Goal: Task Accomplishment & Management: Manage account settings

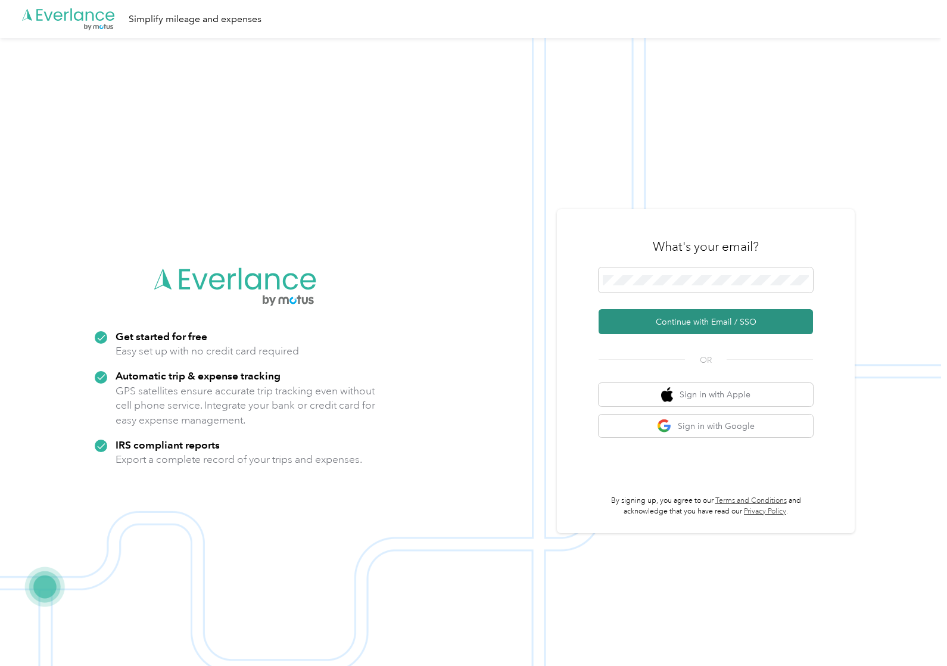
click at [682, 322] on button "Continue with Email / SSO" at bounding box center [705, 321] width 214 height 25
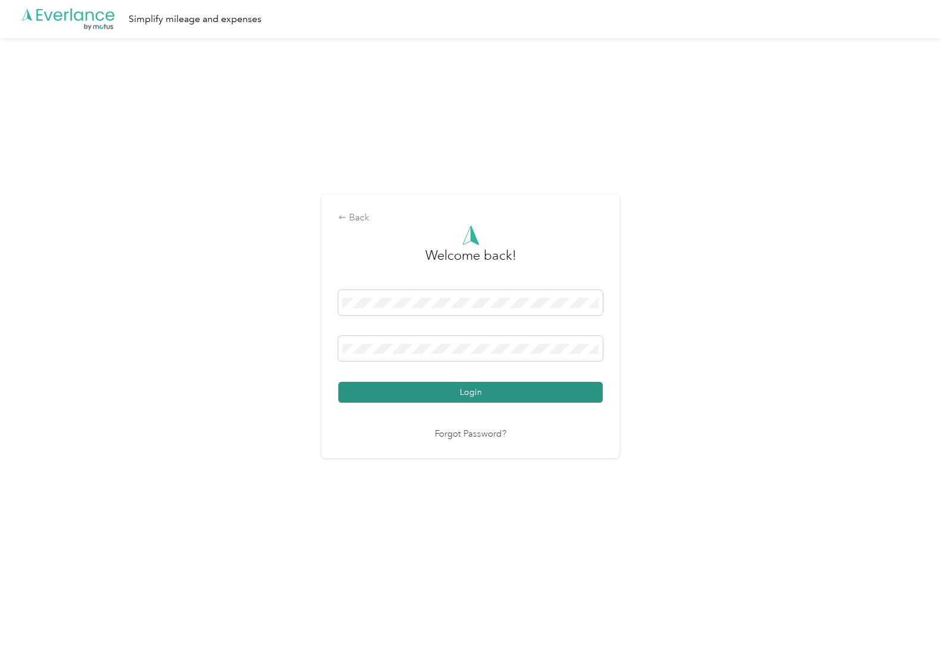
click at [445, 387] on button "Login" at bounding box center [470, 392] width 264 height 21
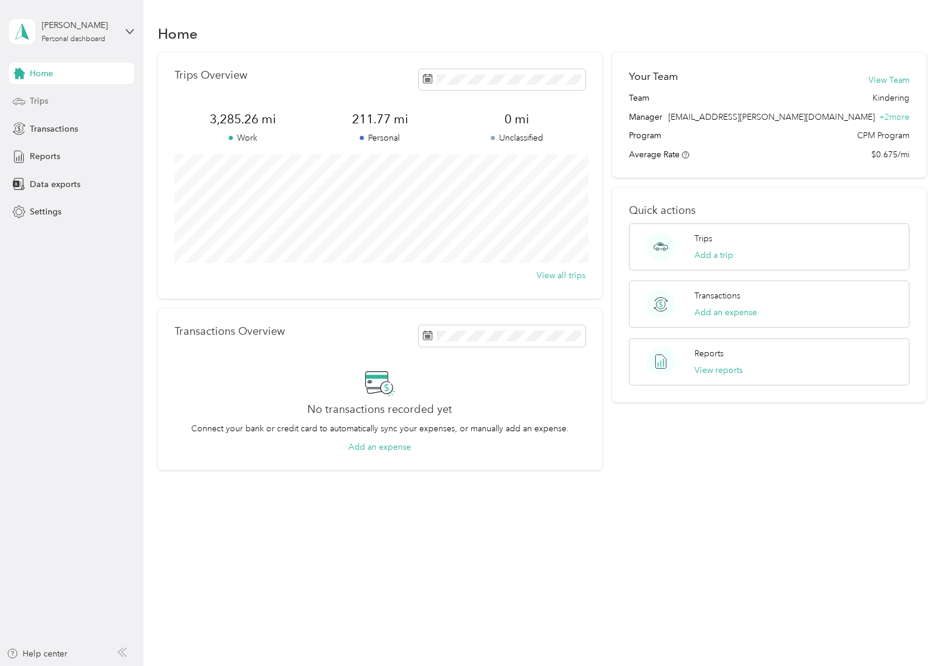
click at [40, 101] on span "Trips" at bounding box center [39, 101] width 18 height 13
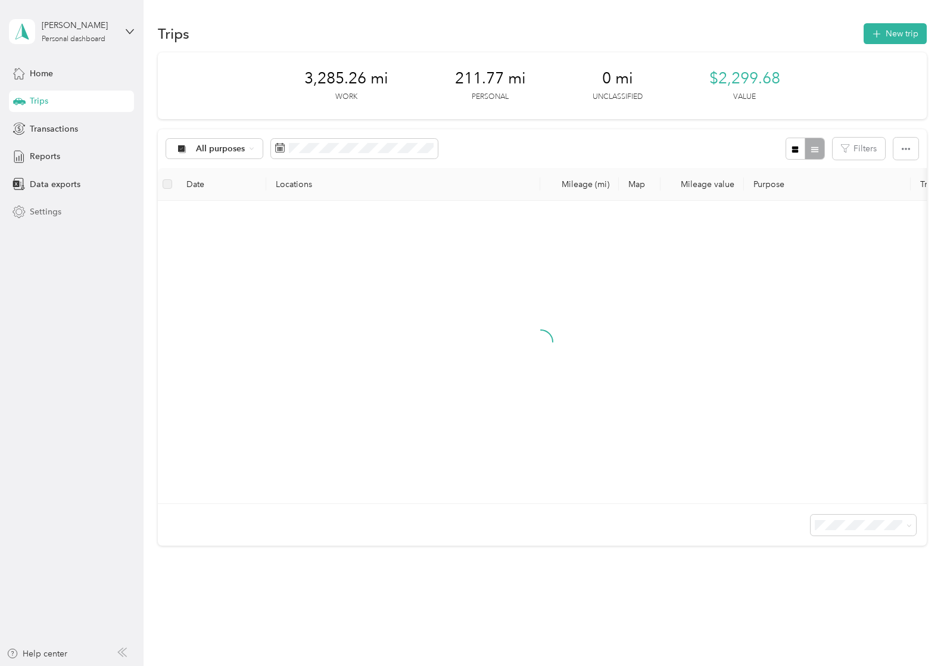
click at [43, 211] on span "Settings" at bounding box center [46, 211] width 32 height 13
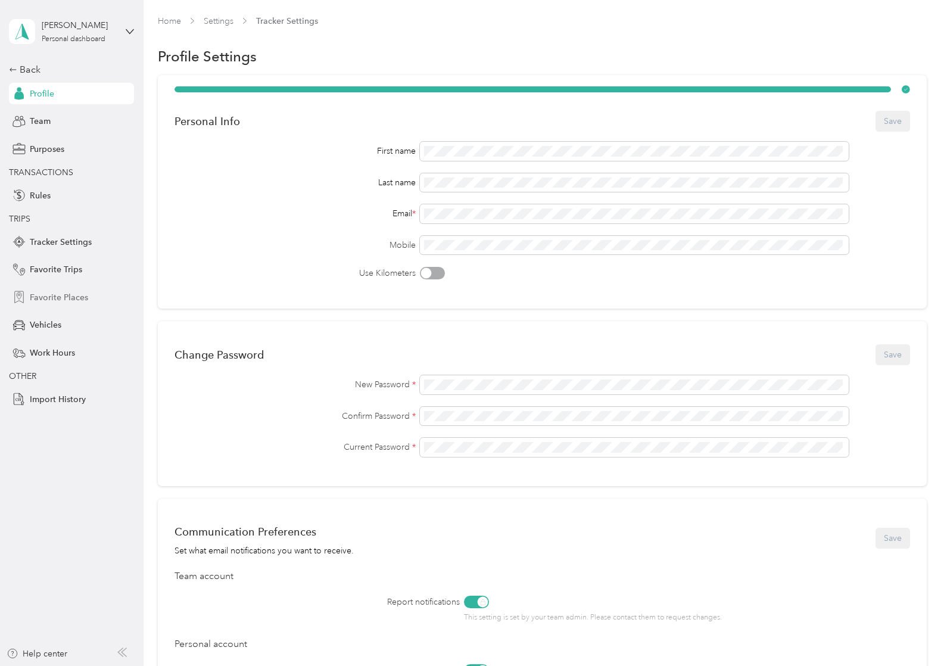
click at [54, 299] on span "Favorite Places" at bounding box center [59, 297] width 58 height 13
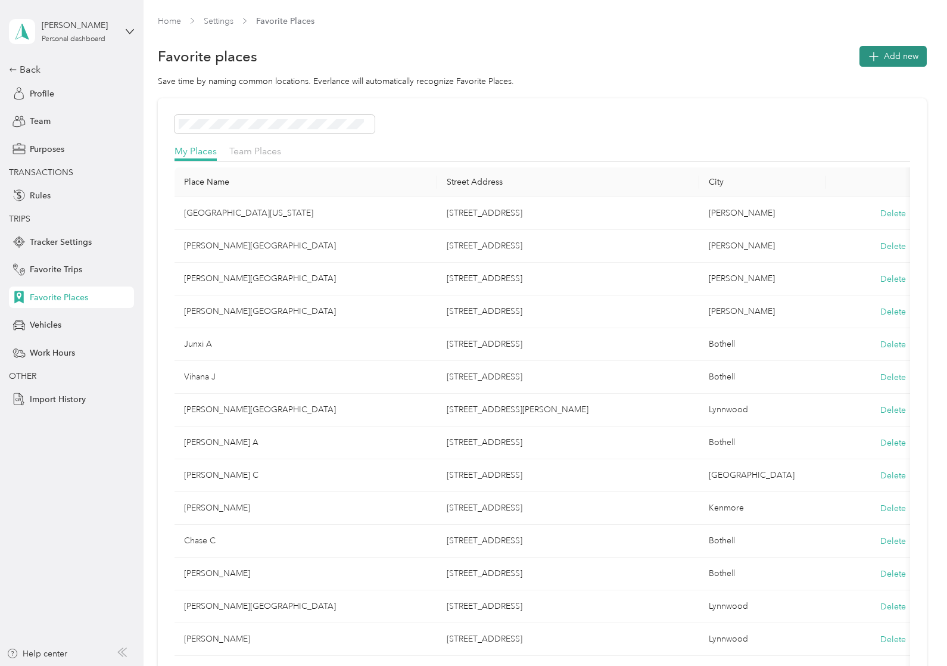
click at [899, 63] on button "Add new" at bounding box center [892, 56] width 67 height 21
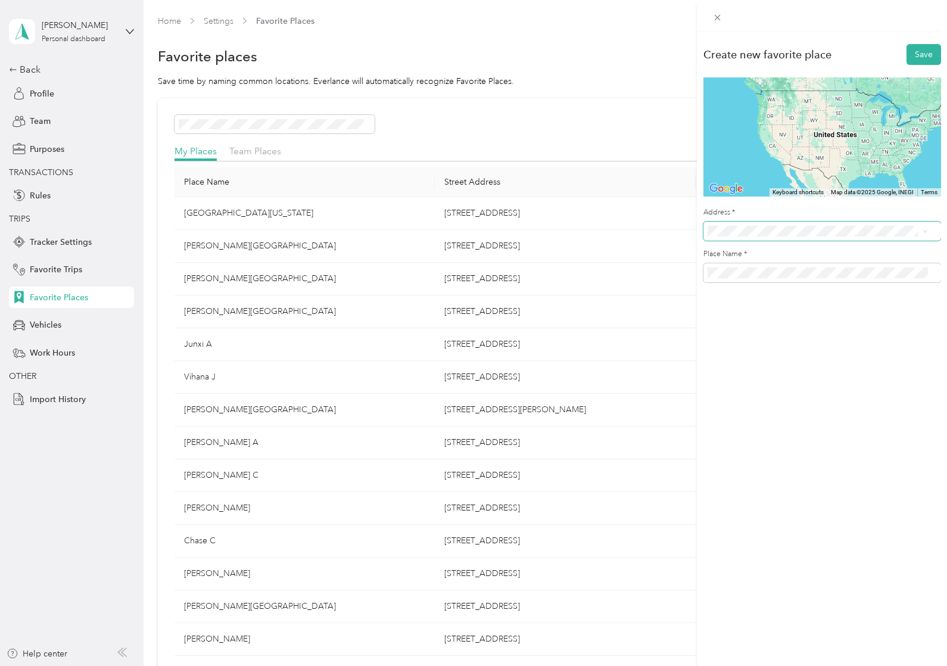
click at [727, 225] on span at bounding box center [822, 231] width 238 height 19
click at [737, 269] on span "[STREET_ADDRESS][US_STATE]" at bounding box center [788, 274] width 119 height 11
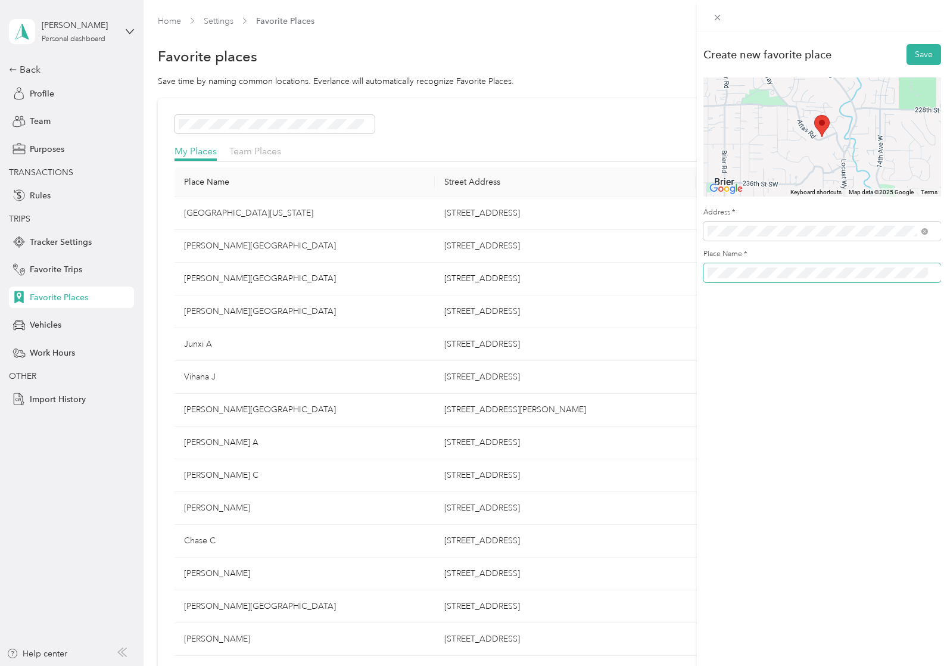
click at [706, 267] on span at bounding box center [822, 272] width 238 height 19
click at [906, 44] on button "Save" at bounding box center [923, 54] width 35 height 21
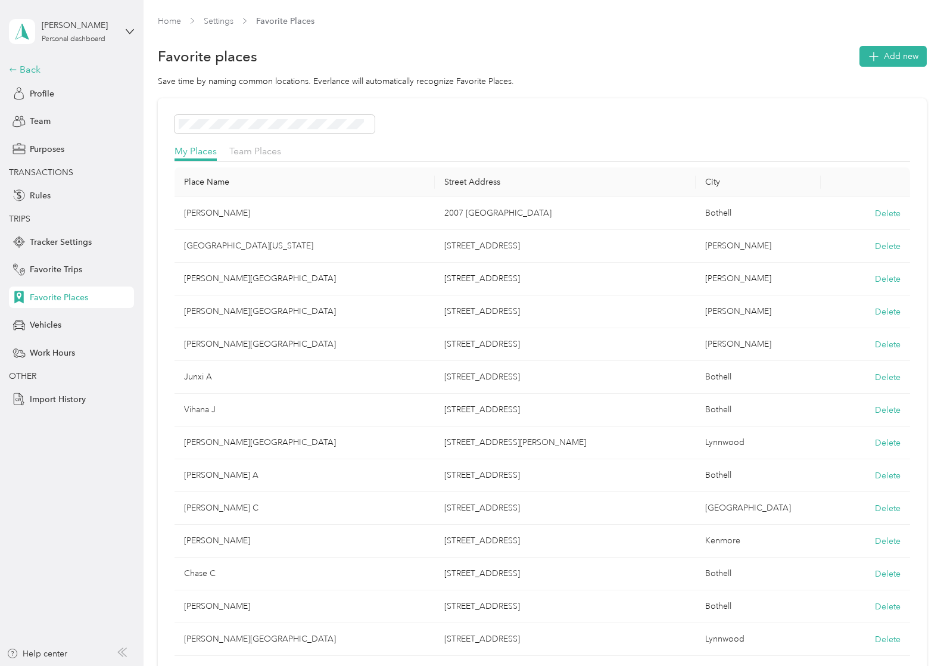
click at [30, 68] on div "Back" at bounding box center [68, 70] width 119 height 14
